Goal: Task Accomplishment & Management: Use online tool/utility

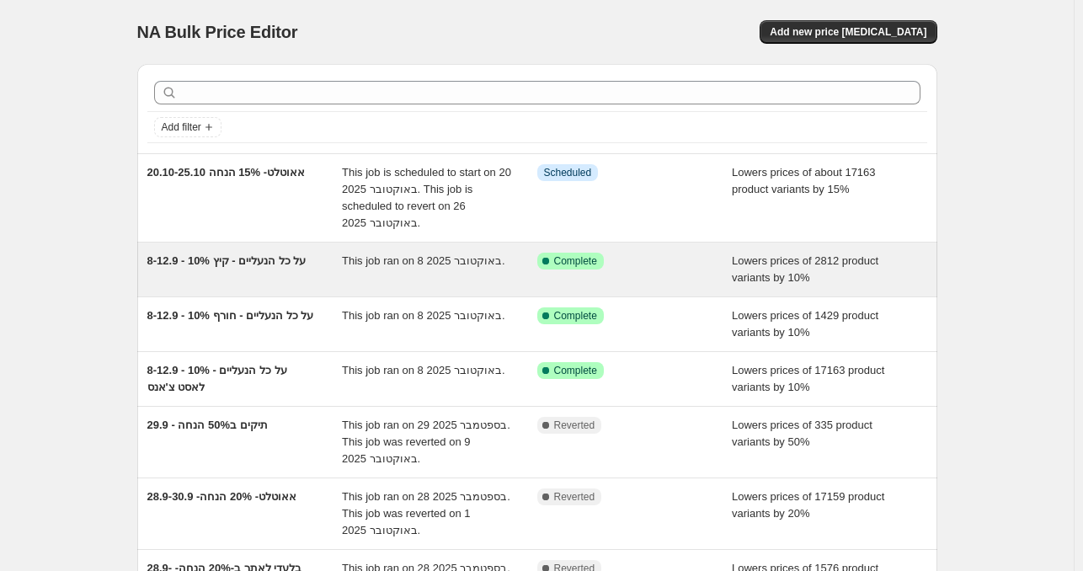
click at [402, 262] on span "This job ran on 8 באוקטובר 2025." at bounding box center [423, 260] width 163 height 13
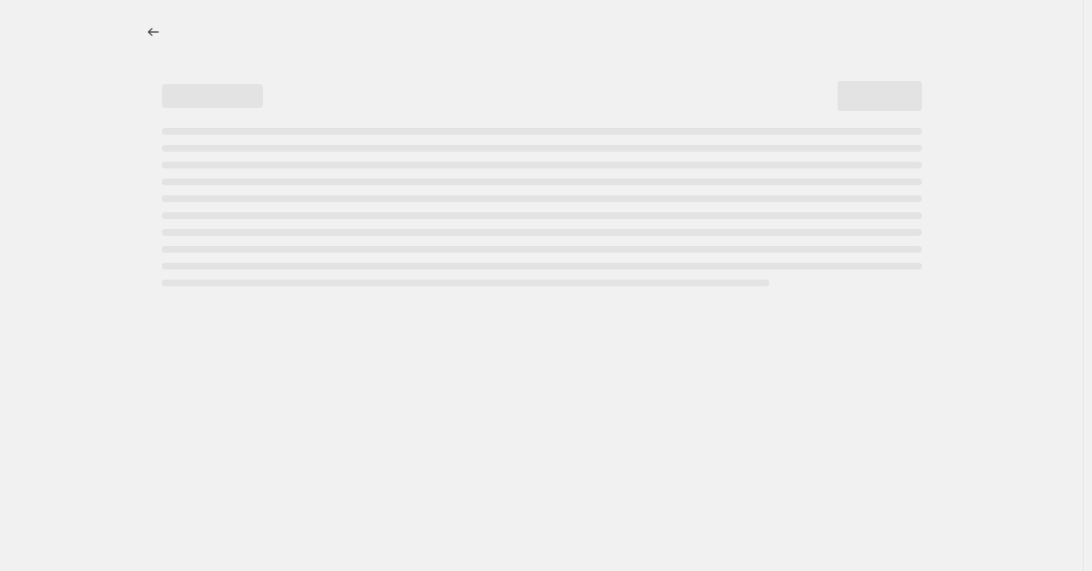
select select "percentage"
select select "collection"
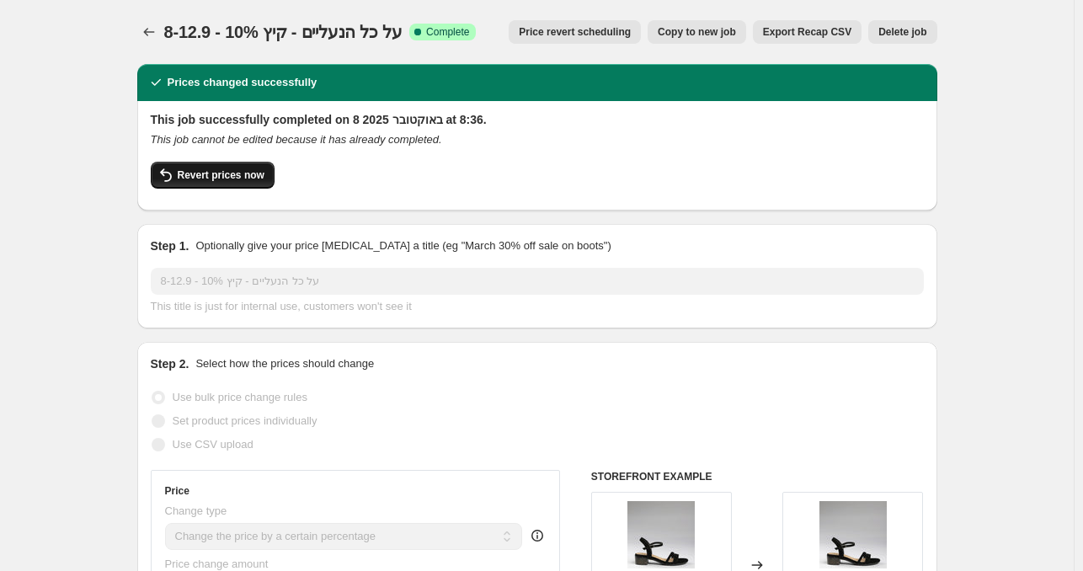
click at [216, 167] on button "Revert prices now" at bounding box center [213, 175] width 124 height 27
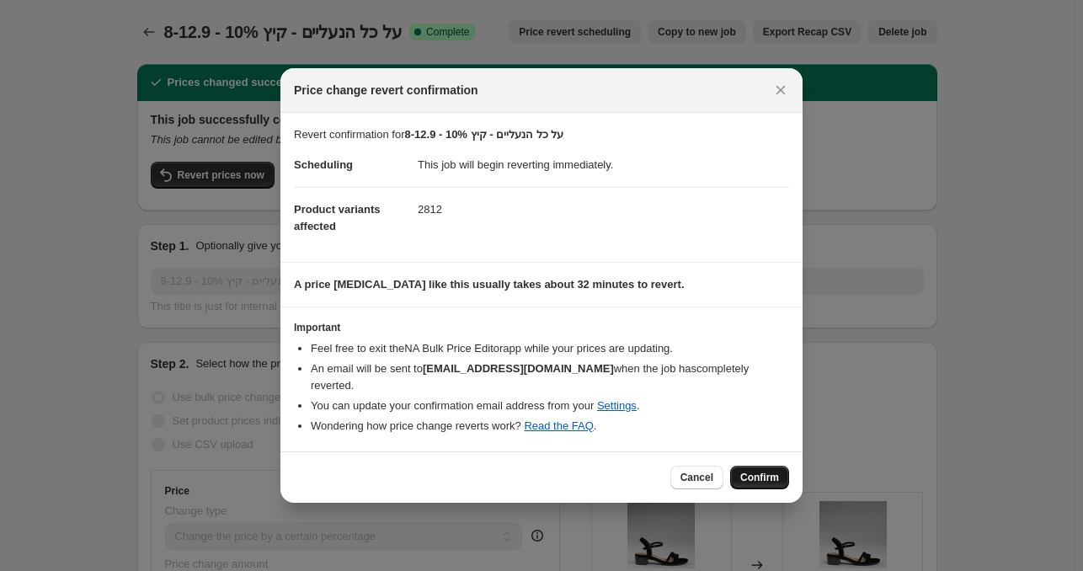
click at [757, 471] on span "Confirm" at bounding box center [759, 477] width 39 height 13
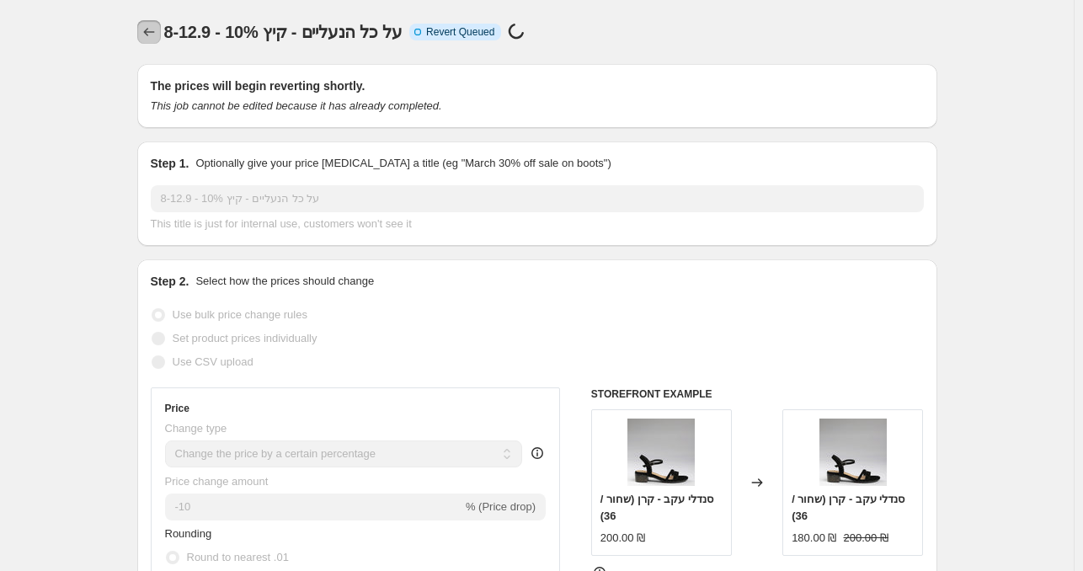
click at [150, 26] on icon "Price change jobs" at bounding box center [149, 32] width 17 height 17
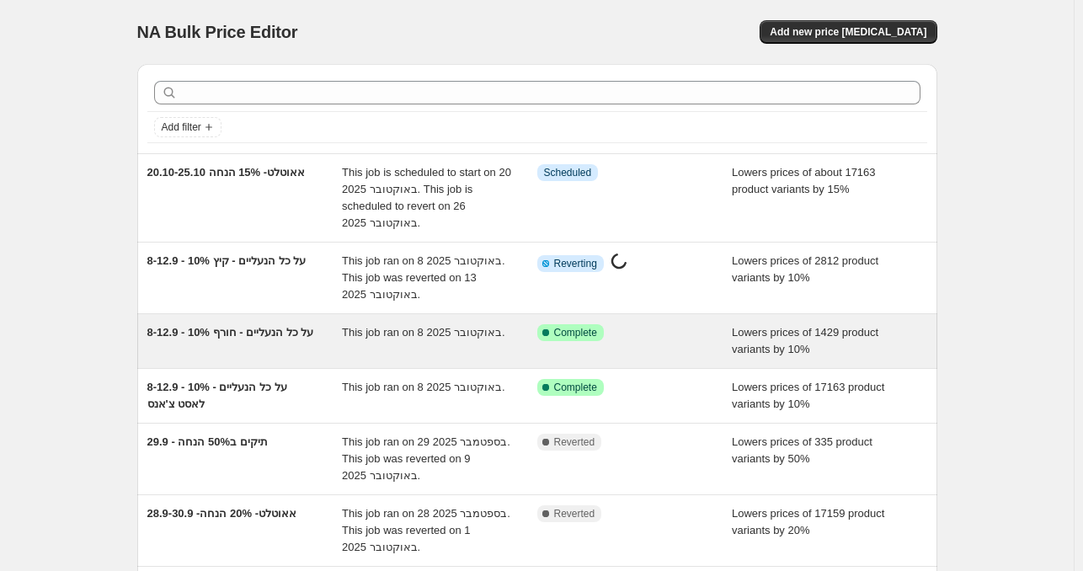
click at [455, 327] on span "This job ran on 8 באוקטובר 2025." at bounding box center [423, 332] width 163 height 13
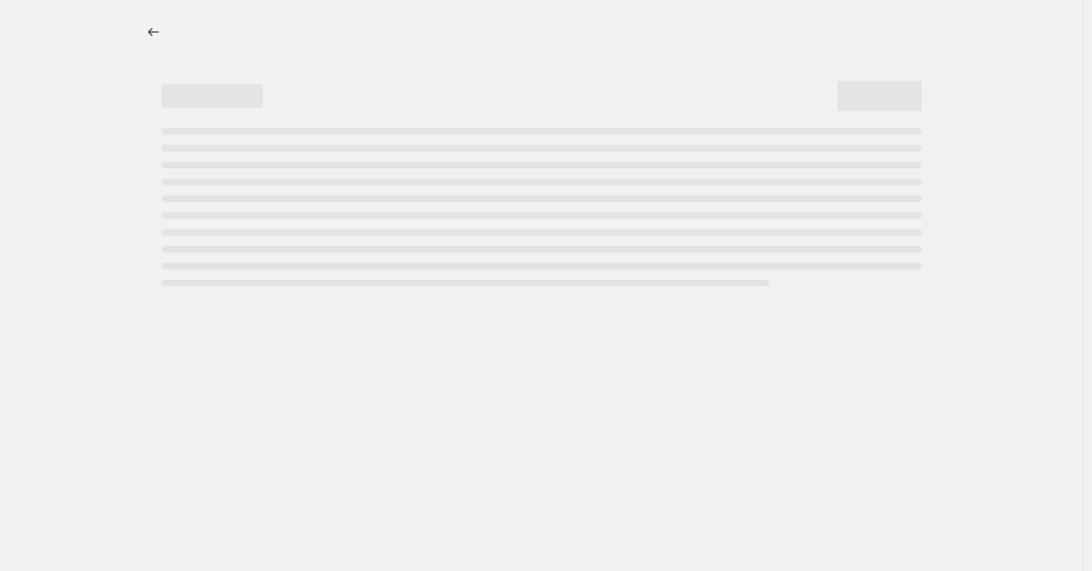
select select "percentage"
select select "collection"
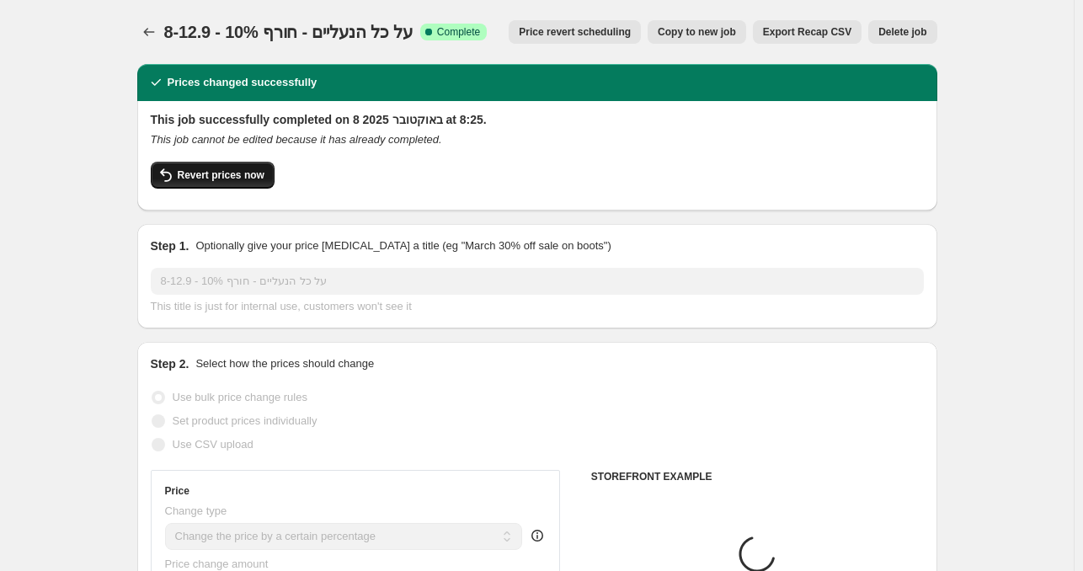
click at [233, 186] on button "Revert prices now" at bounding box center [213, 175] width 124 height 27
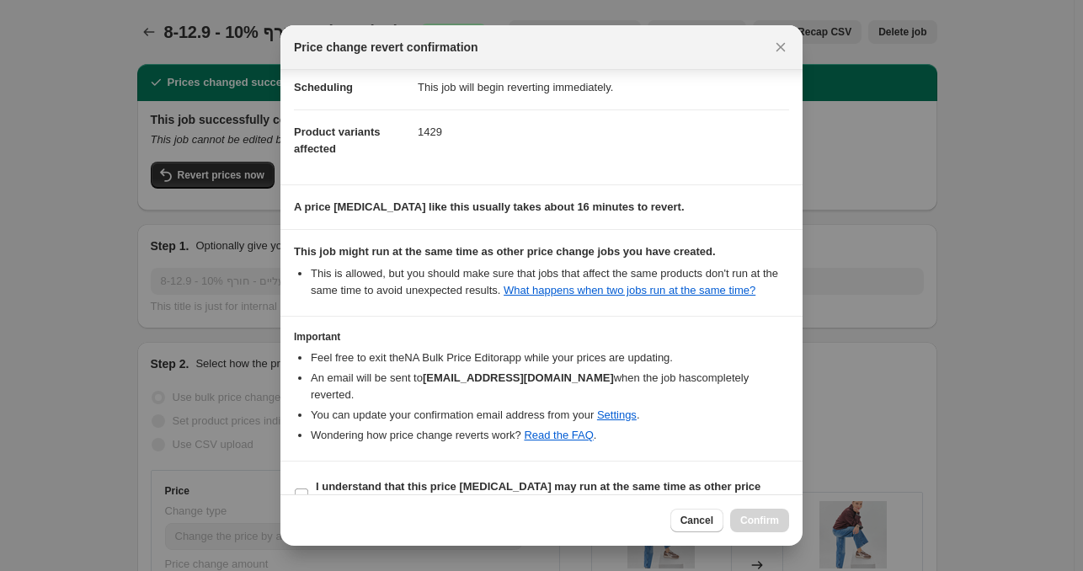
scroll to position [51, 0]
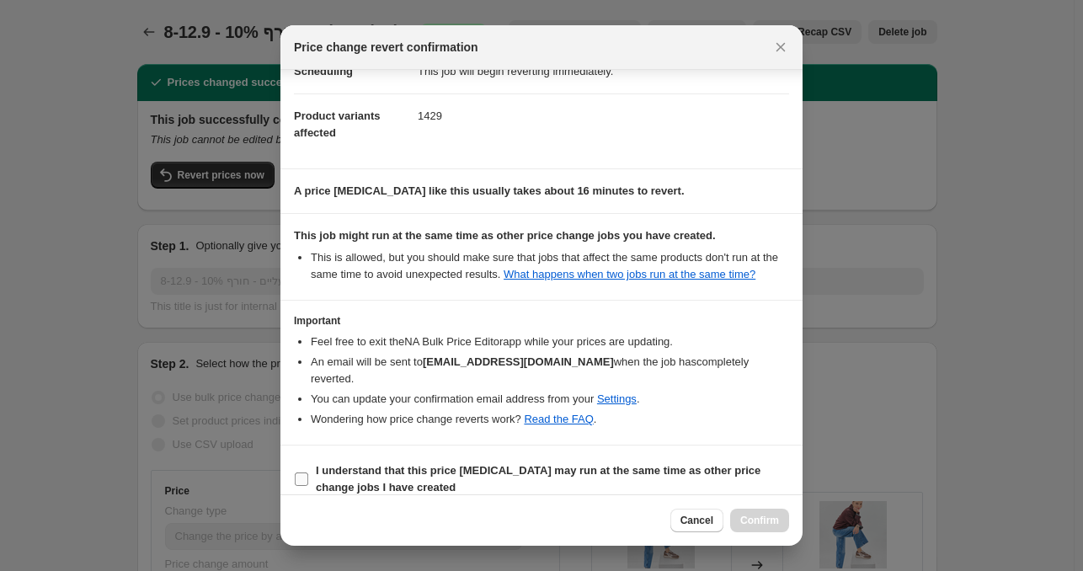
click at [307, 473] on input "I understand that this price change job may run at the same time as other price…" at bounding box center [301, 479] width 13 height 13
checkbox input "true"
click at [772, 515] on span "Confirm" at bounding box center [759, 520] width 39 height 13
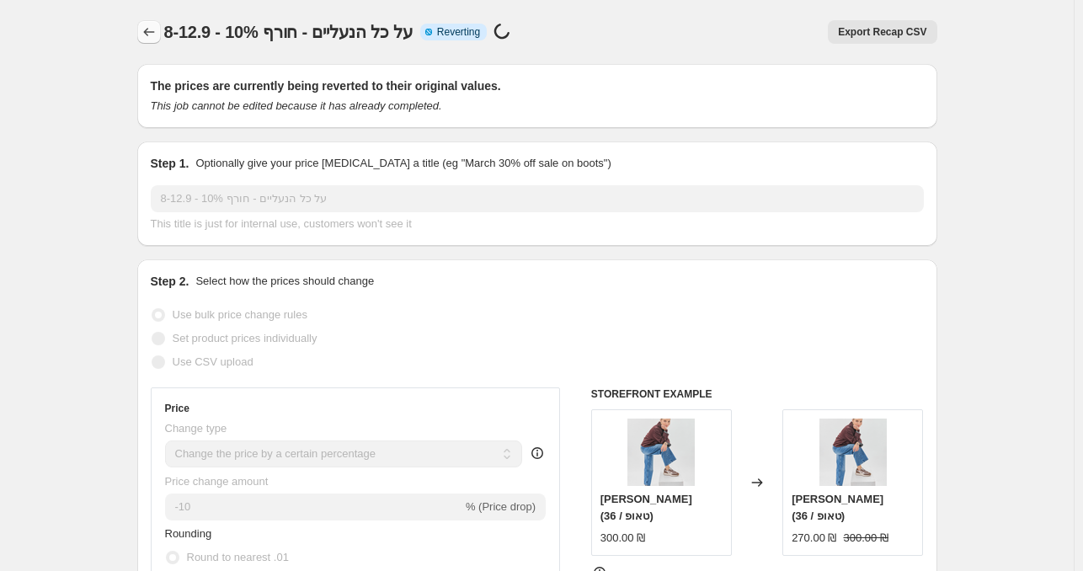
click at [147, 40] on button "Price change jobs" at bounding box center [149, 32] width 24 height 24
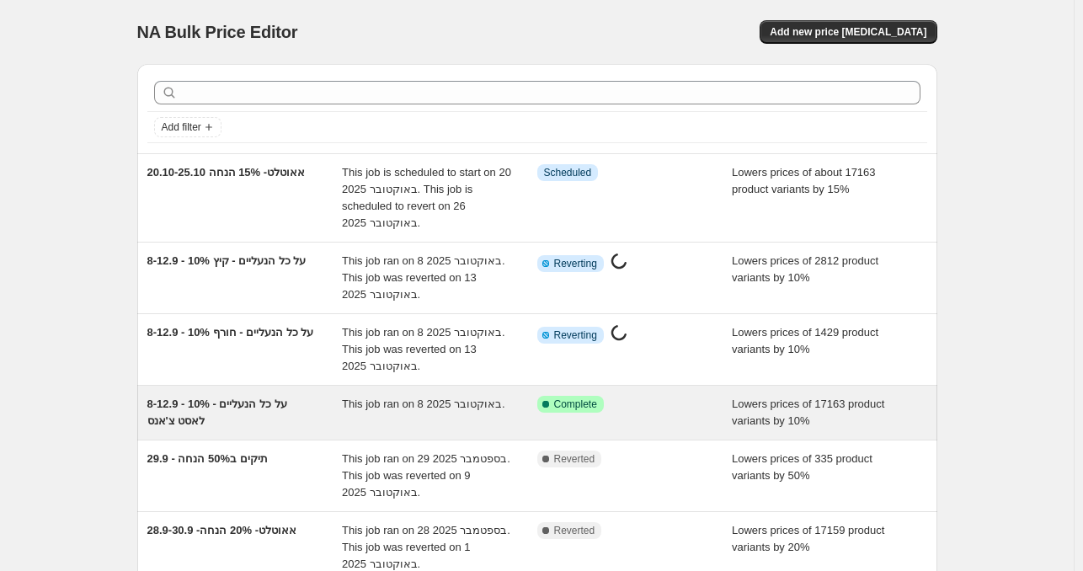
click at [443, 403] on span "This job ran on 8 באוקטובר 2025." at bounding box center [423, 404] width 163 height 13
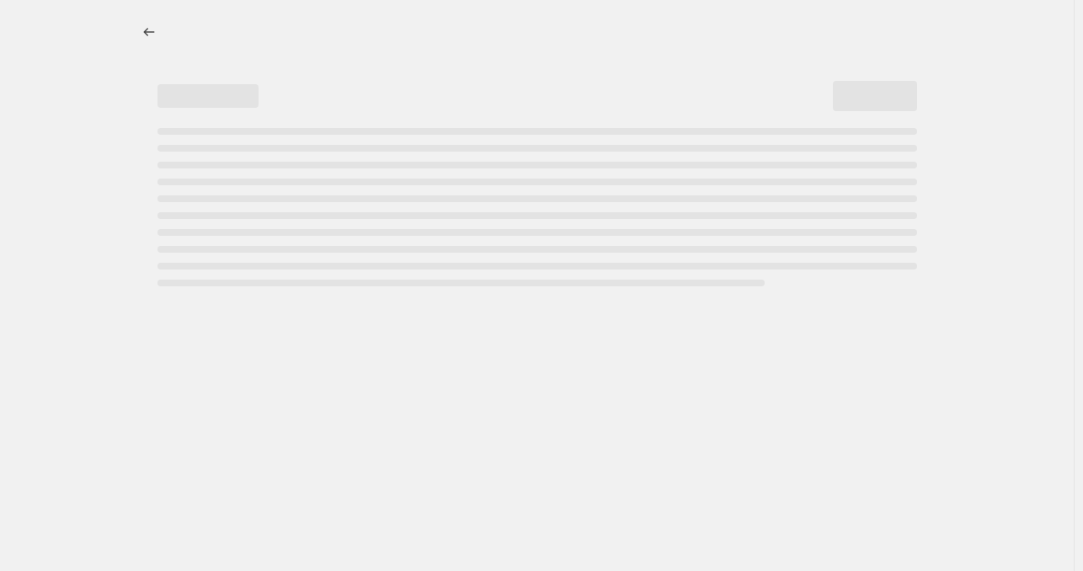
select select "percentage"
select select "collection"
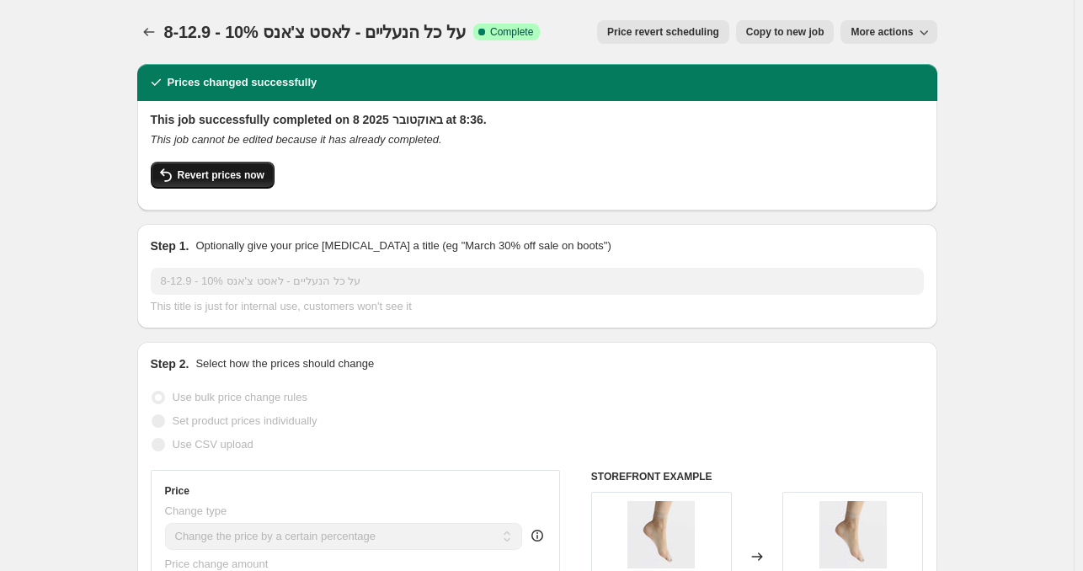
click at [206, 184] on button "Revert prices now" at bounding box center [213, 175] width 124 height 27
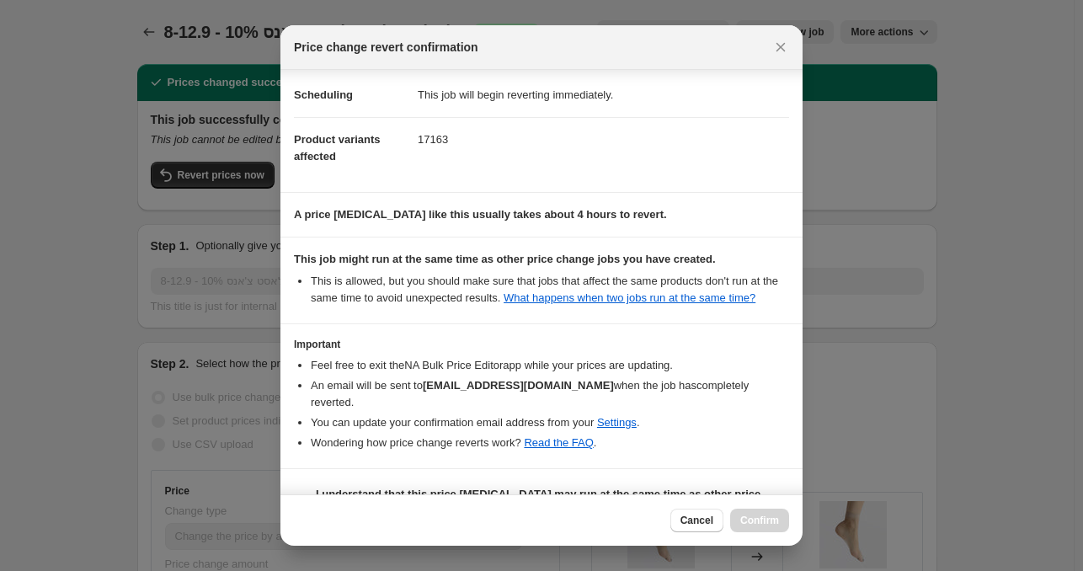
scroll to position [51, 0]
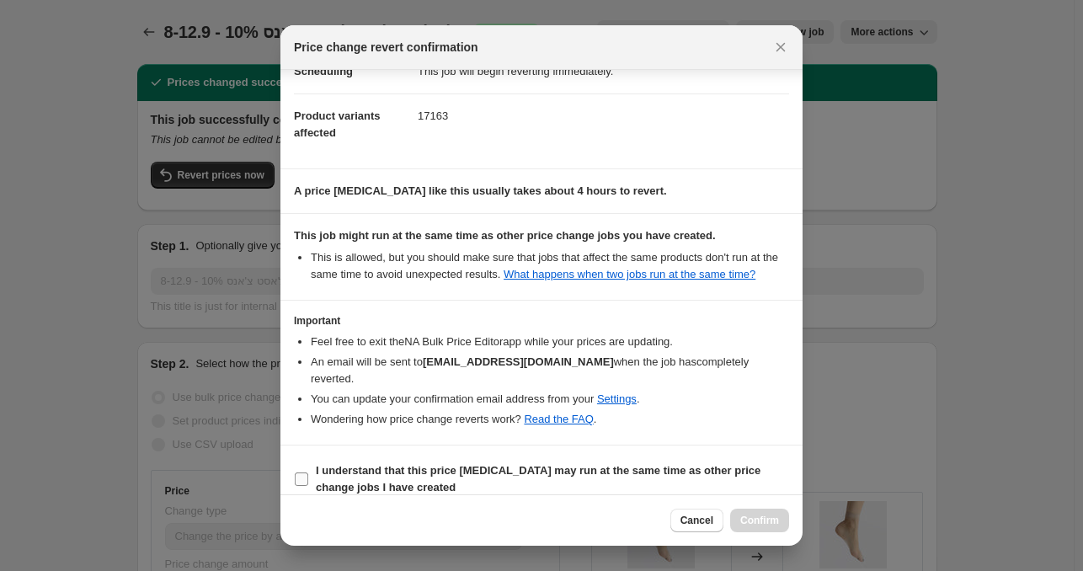
click at [305, 473] on input "I understand that this price change job may run at the same time as other price…" at bounding box center [301, 479] width 13 height 13
checkbox input "true"
click at [773, 518] on span "Confirm" at bounding box center [759, 520] width 39 height 13
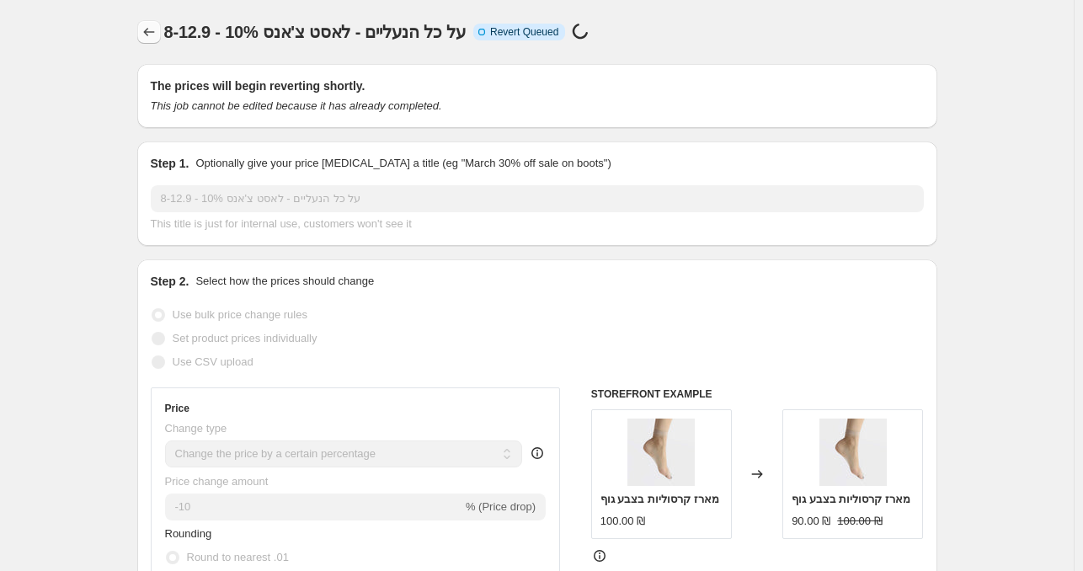
click at [147, 29] on icon "Price change jobs" at bounding box center [149, 32] width 17 height 17
